Goal: Information Seeking & Learning: Find specific fact

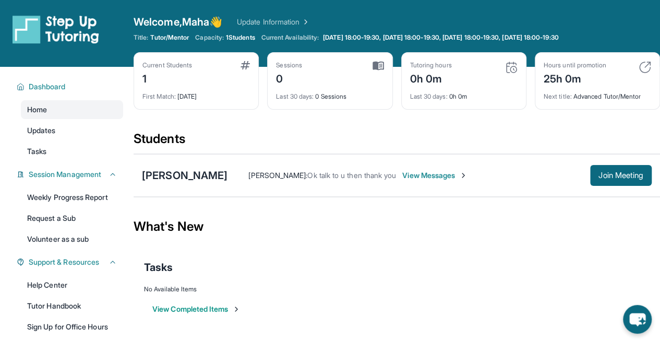
click at [336, 2] on div "Open sidebar Welcome, Maha 👋 Update Information Title: Tutor/Mentor Capacity: 1…" at bounding box center [330, 33] width 660 height 67
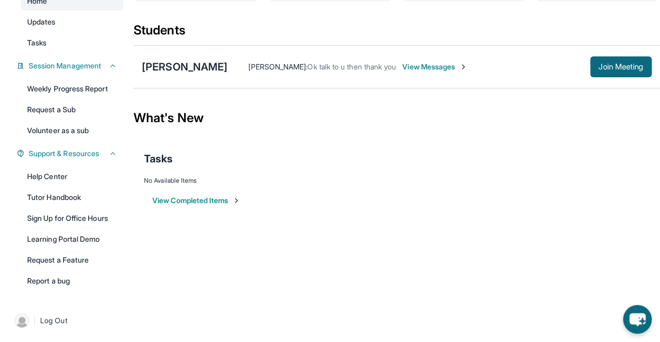
click at [116, 155] on icon at bounding box center [112, 153] width 8 height 8
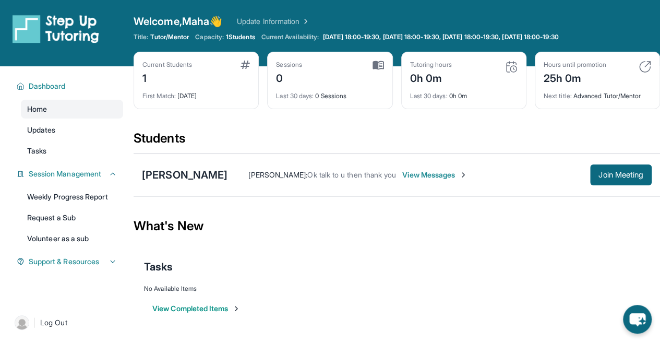
scroll to position [0, 0]
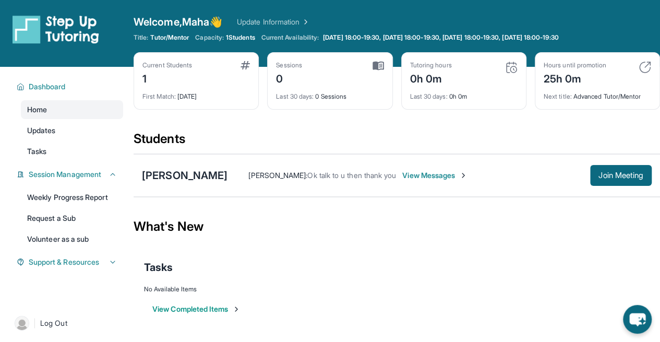
click at [108, 178] on icon at bounding box center [112, 174] width 8 height 8
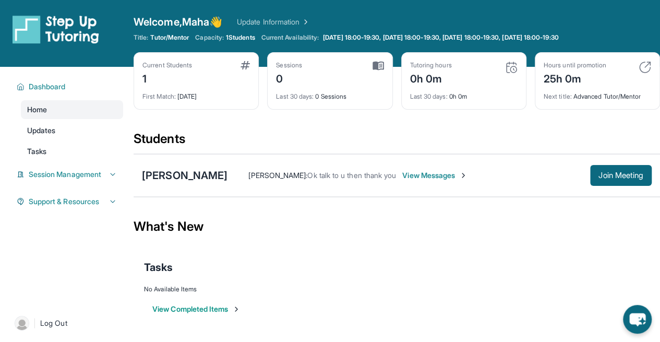
click at [59, 127] on link "Updates" at bounding box center [72, 130] width 102 height 19
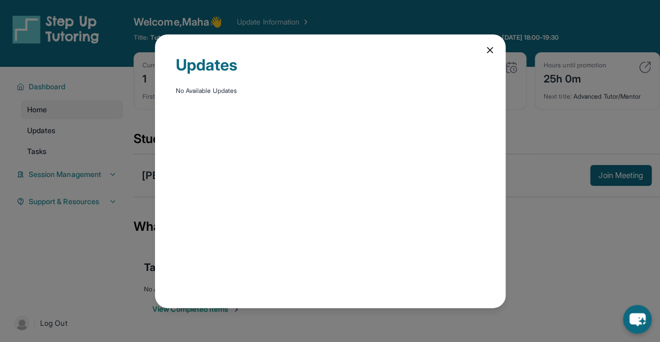
click at [491, 48] on icon at bounding box center [489, 50] width 10 height 10
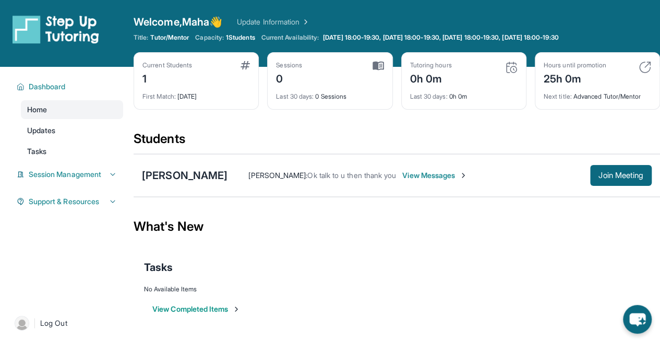
click at [627, 180] on button "Join Meeting" at bounding box center [621, 175] width 62 height 21
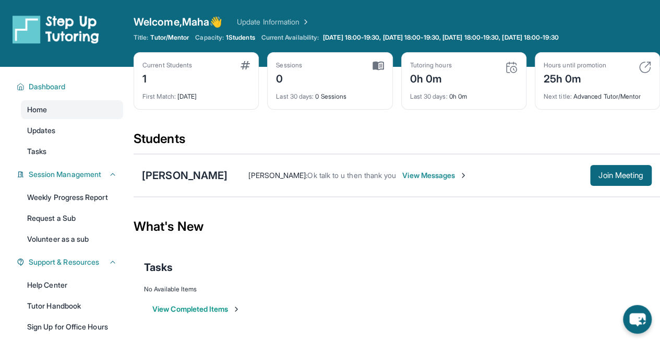
click at [627, 169] on button "Join Meeting" at bounding box center [621, 175] width 62 height 21
click at [590, 174] on button "Join Meeting" at bounding box center [621, 175] width 62 height 21
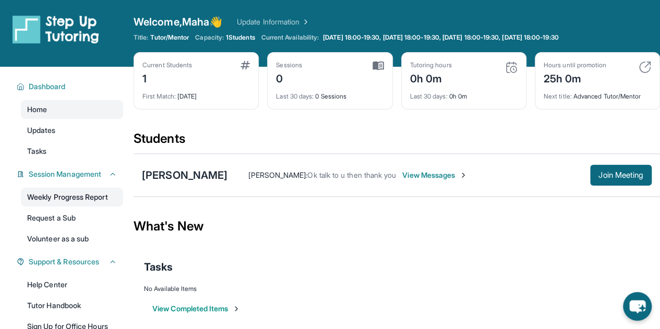
click at [89, 197] on link "Weekly Progress Report" at bounding box center [72, 197] width 102 height 19
click at [187, 176] on div "[PERSON_NAME]" at bounding box center [185, 175] width 86 height 15
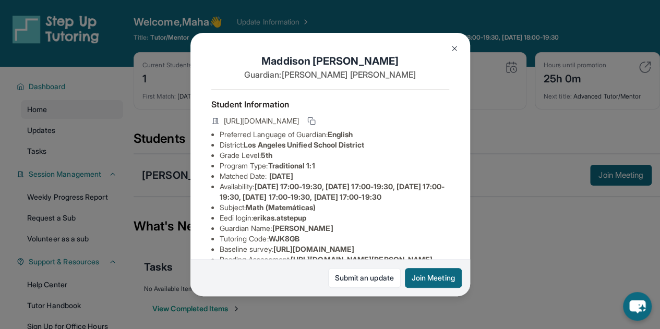
scroll to position [87, 0]
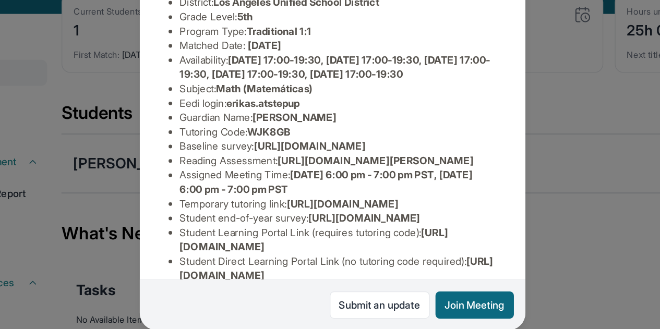
click at [273, 167] on span "[URL][DOMAIN_NAME]" at bounding box center [313, 162] width 81 height 9
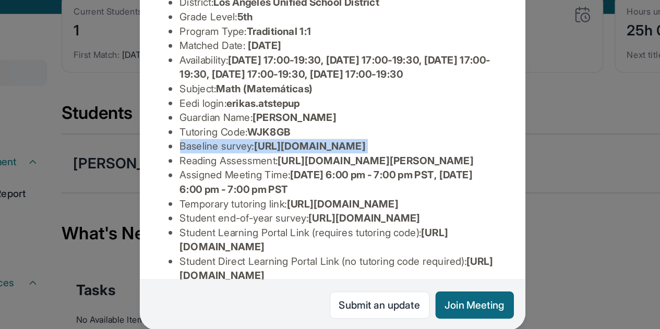
click at [273, 167] on span "[URL][DOMAIN_NAME]" at bounding box center [313, 162] width 81 height 9
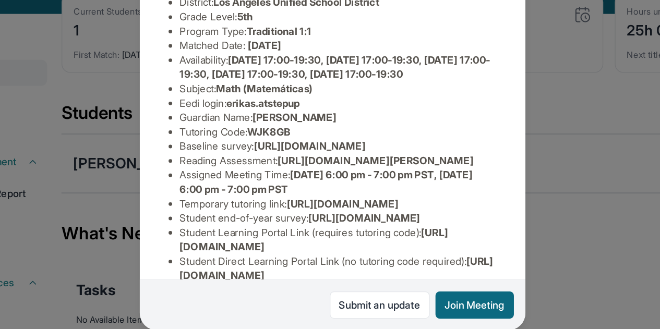
scroll to position [87, 377]
drag, startPoint x: 219, startPoint y: 191, endPoint x: 471, endPoint y: 214, distance: 252.9
click at [471, 214] on div "[PERSON_NAME] Guardian: [PERSON_NAME] Student Information [URL][DOMAIN_NAME] Pr…" at bounding box center [330, 164] width 660 height 329
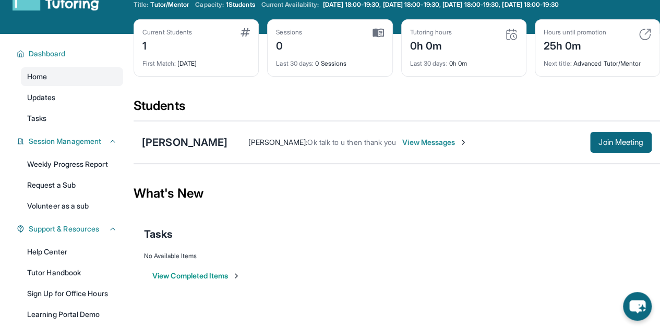
scroll to position [33, 0]
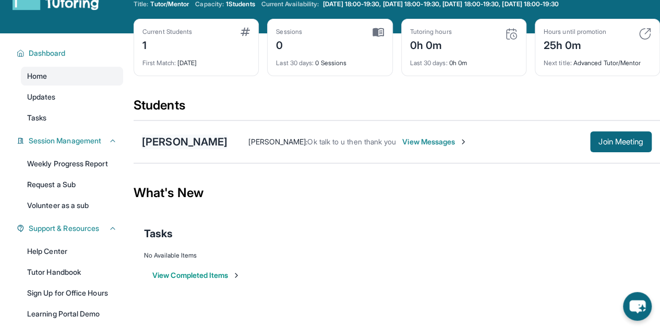
click at [159, 138] on div "[PERSON_NAME]" at bounding box center [185, 142] width 86 height 15
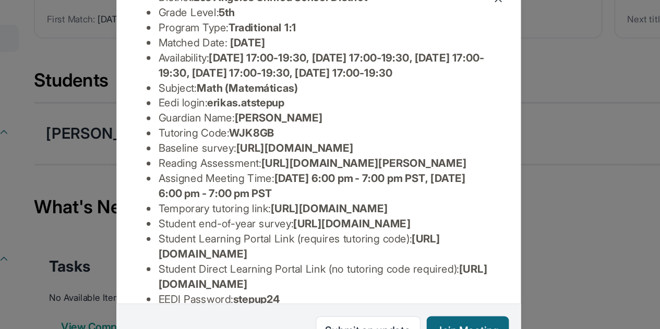
scroll to position [97, 377]
drag, startPoint x: 220, startPoint y: 181, endPoint x: 398, endPoint y: 200, distance: 179.3
click at [398, 200] on div "[PERSON_NAME] Guardian: [PERSON_NAME] Student Information [URL][DOMAIN_NAME] Pr…" at bounding box center [329, 164] width 279 height 263
copy span "[URL][DOMAIN_NAME]"
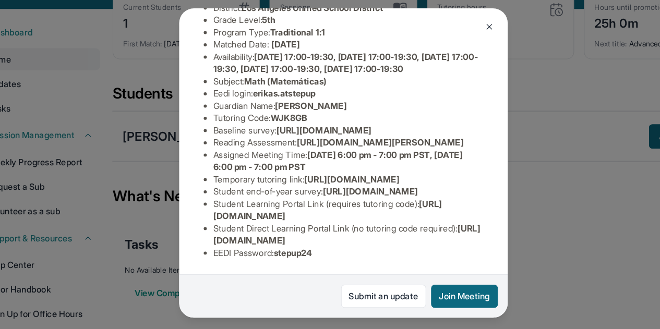
scroll to position [33, 0]
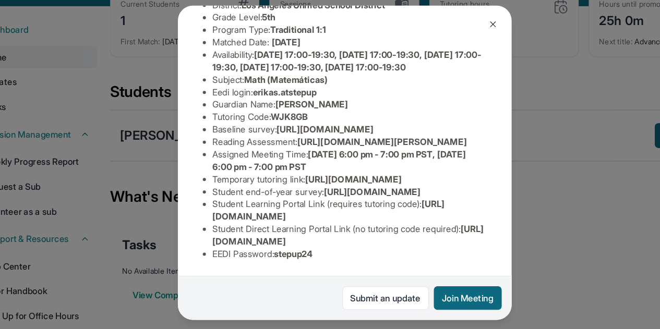
click at [324, 205] on span "[URL][DOMAIN_NAME]" at bounding box center [317, 203] width 194 height 19
click at [303, 236] on span "stepup24" at bounding box center [287, 240] width 32 height 9
click at [289, 236] on span "stepup24" at bounding box center [287, 240] width 32 height 9
click at [274, 223] on span "[URL][DOMAIN_NAME]" at bounding box center [333, 224] width 227 height 19
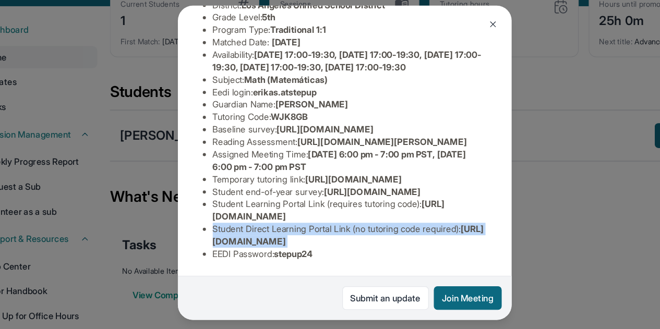
click at [274, 223] on span "[URL][DOMAIN_NAME]" at bounding box center [333, 224] width 227 height 19
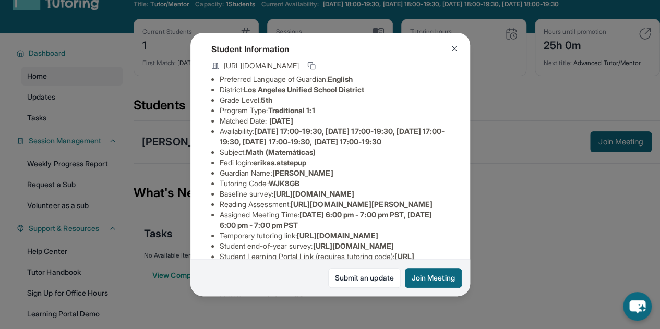
scroll to position [54, 0]
click at [451, 47] on img at bounding box center [454, 48] width 8 height 8
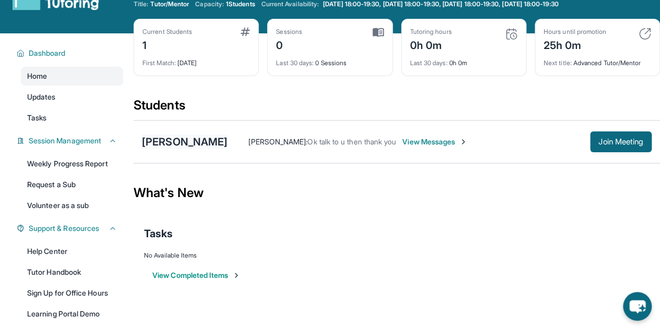
click at [220, 135] on div "[PERSON_NAME]" at bounding box center [185, 142] width 86 height 15
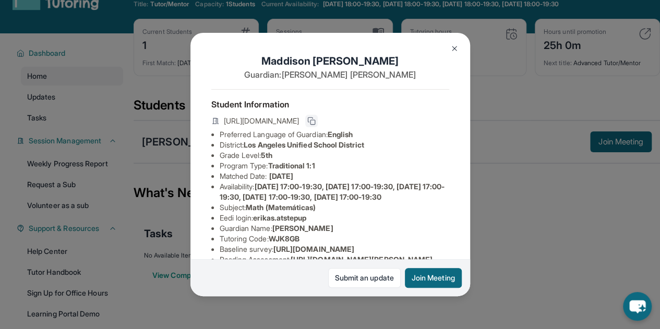
click at [318, 120] on button at bounding box center [311, 121] width 13 height 13
click at [446, 52] on button at bounding box center [454, 48] width 21 height 21
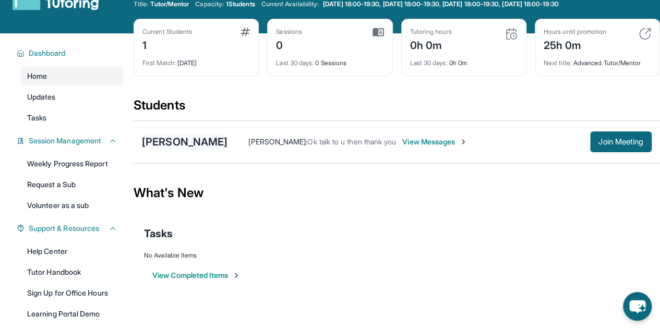
click at [212, 137] on div "[PERSON_NAME]" at bounding box center [185, 142] width 86 height 15
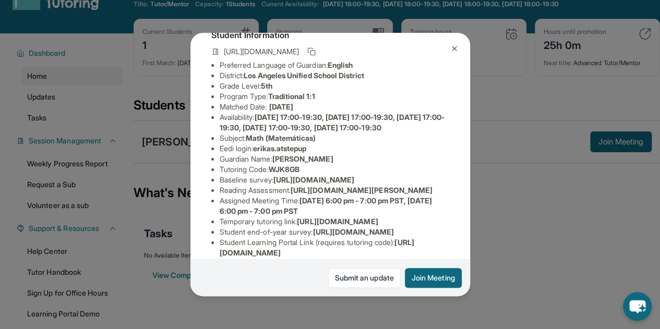
scroll to position [70, 0]
click at [272, 152] on span "erikas.atstepup" at bounding box center [279, 147] width 53 height 9
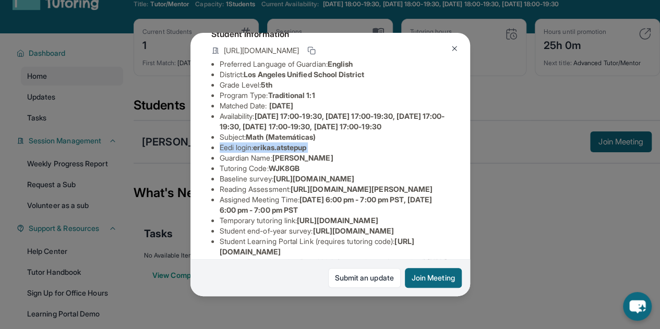
click at [272, 152] on span "erikas.atstepup" at bounding box center [279, 147] width 53 height 9
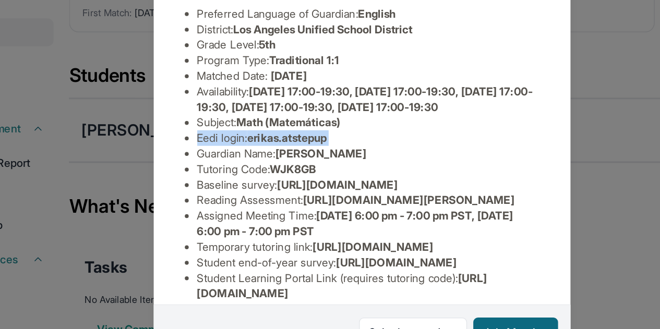
click at [265, 152] on span "erikas.atstepup" at bounding box center [279, 147] width 53 height 9
drag, startPoint x: 259, startPoint y: 165, endPoint x: 325, endPoint y: 163, distance: 66.2
click at [325, 153] on li "Eedi login : erikas.atstepup" at bounding box center [334, 147] width 229 height 10
copy span "erikas.atstepup"
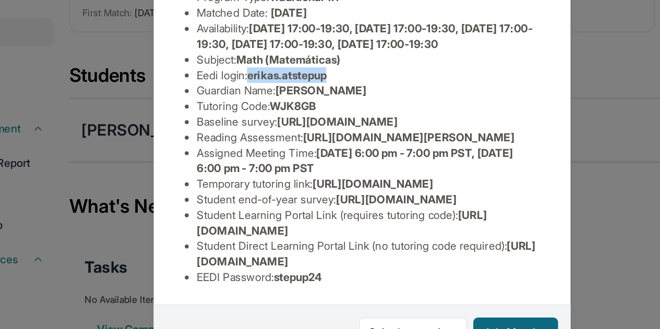
scroll to position [176, 0]
